Goal: Go to known website: Access a specific website the user already knows

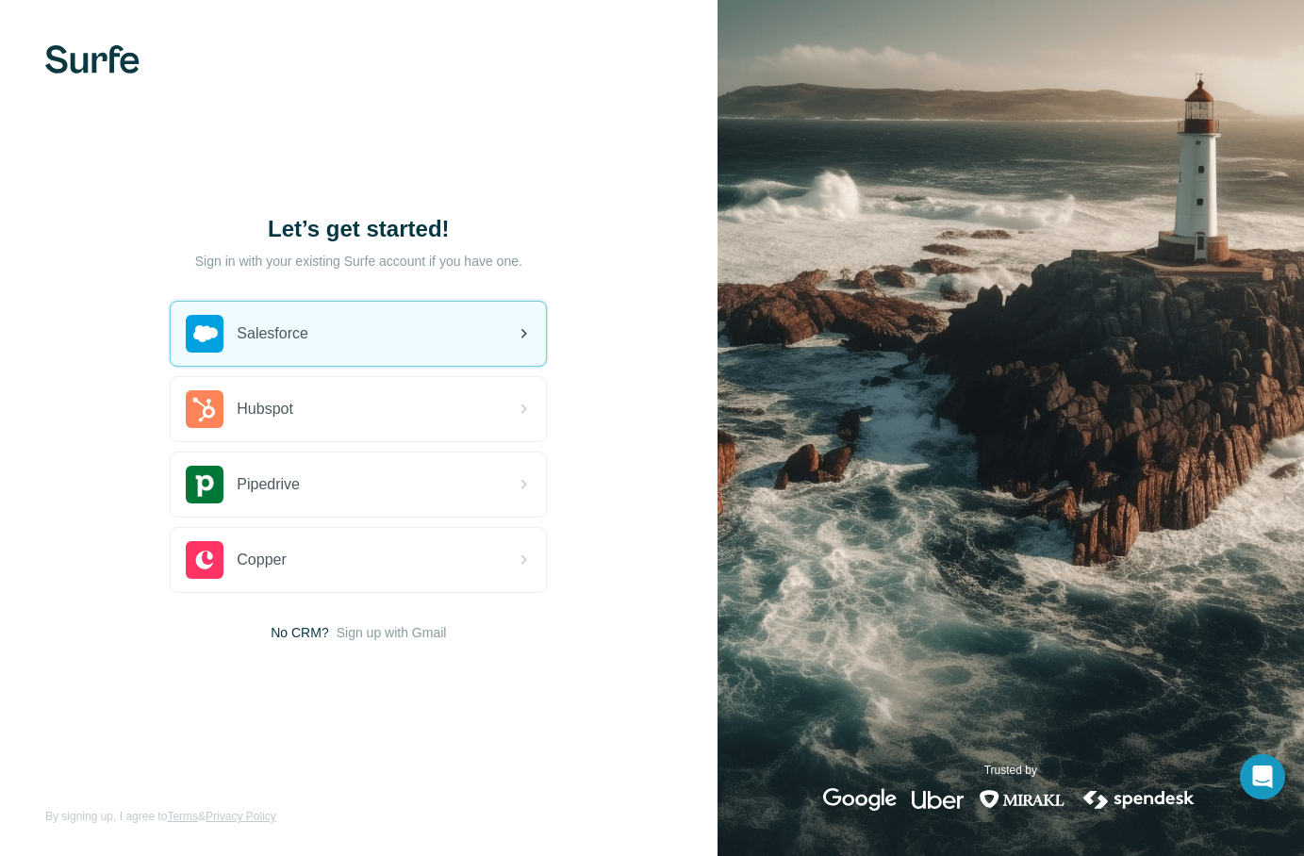
click at [421, 349] on div "Salesforce" at bounding box center [358, 334] width 375 height 64
